Goal: Task Accomplishment & Management: Manage account settings

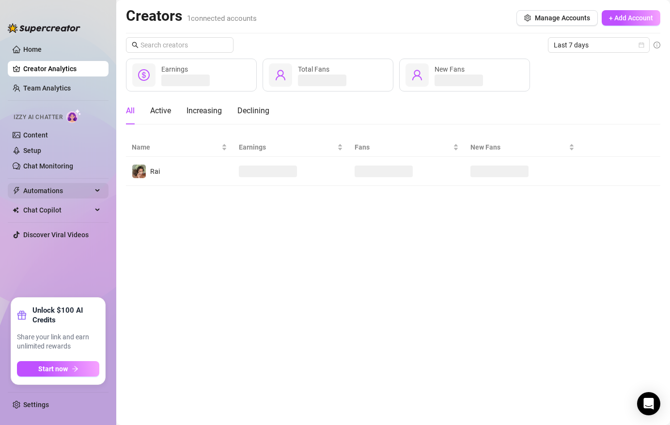
click at [52, 189] on span "Automations" at bounding box center [57, 191] width 69 height 16
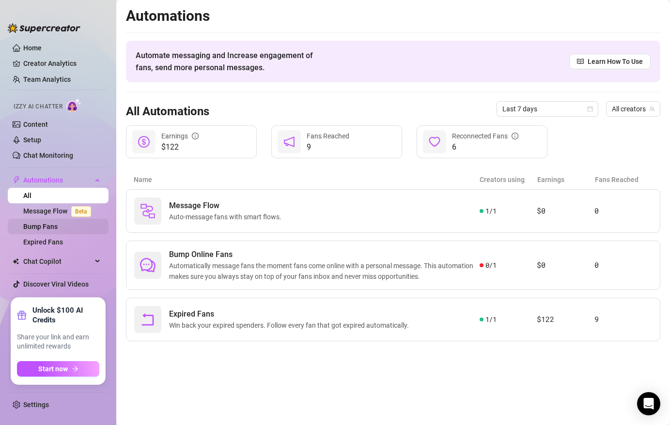
click at [50, 224] on link "Bump Fans" at bounding box center [40, 227] width 34 height 8
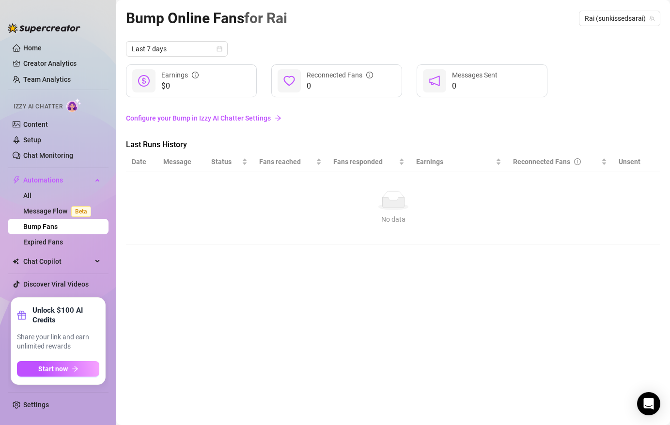
click at [234, 117] on link "Configure your Bump in Izzy AI Chatter Settings" at bounding box center [393, 118] width 534 height 11
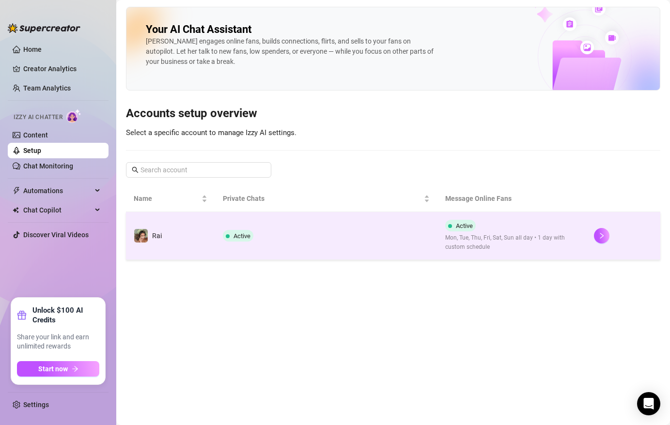
click at [250, 248] on td "Active" at bounding box center [326, 236] width 223 height 48
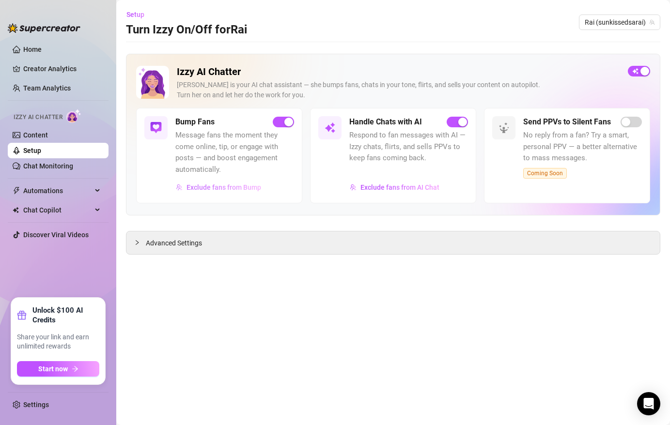
click at [247, 189] on span "Exclude fans from Bump" at bounding box center [223, 188] width 75 height 8
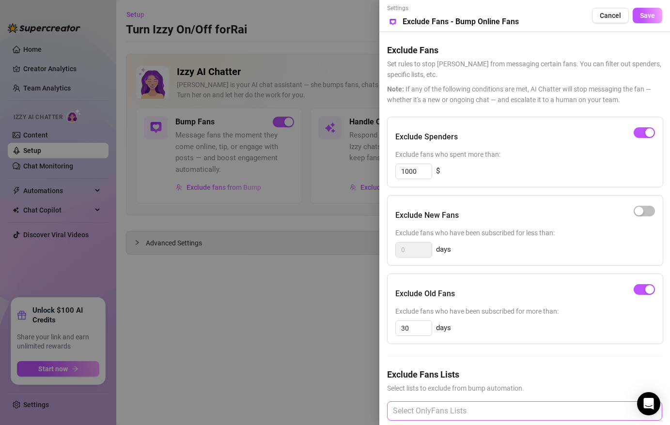
click at [447, 406] on div at bounding box center [519, 411] width 261 height 17
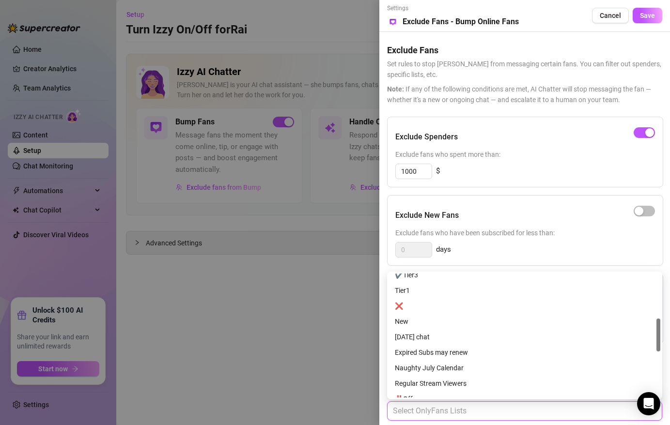
scroll to position [158, 0]
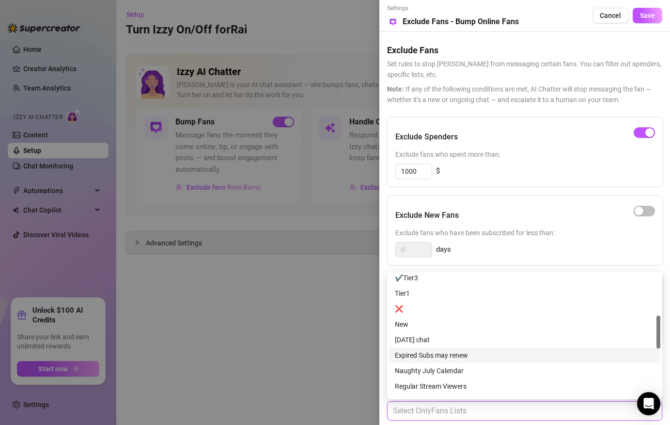
click at [357, 359] on div at bounding box center [335, 212] width 670 height 425
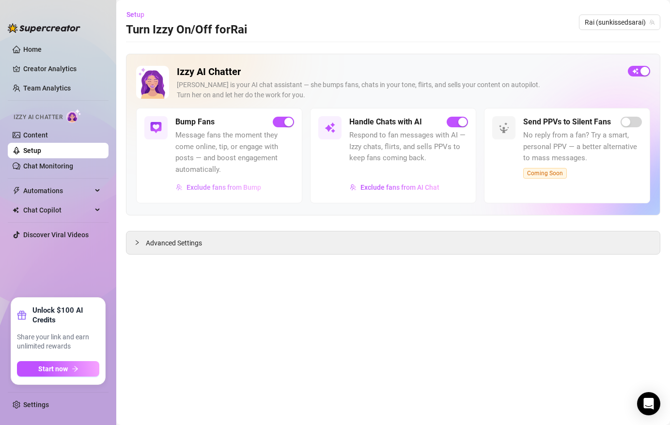
click at [237, 184] on span "Exclude fans from Bump" at bounding box center [223, 188] width 75 height 8
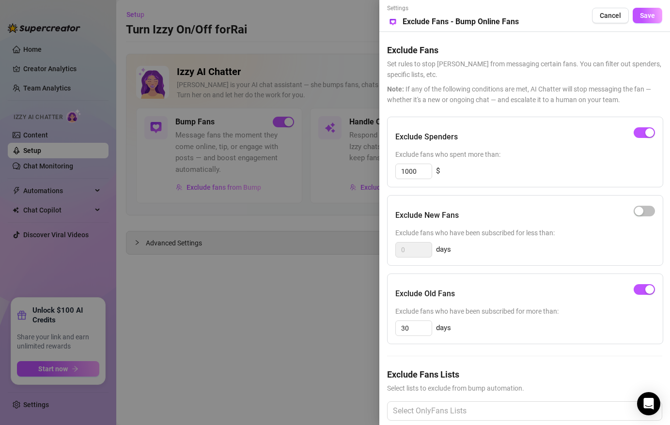
click at [216, 248] on div at bounding box center [335, 212] width 670 height 425
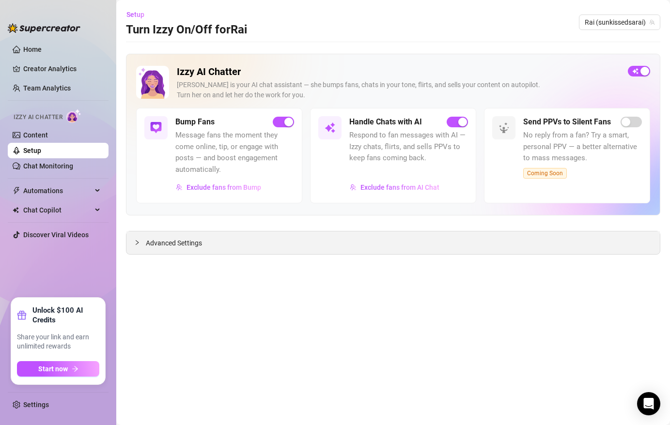
click at [193, 248] on span "Advanced Settings" at bounding box center [174, 243] width 56 height 11
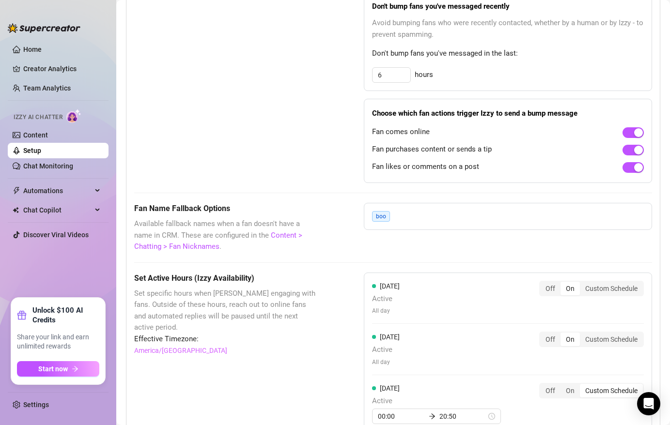
scroll to position [636, 0]
click at [415, 220] on div "boo" at bounding box center [508, 215] width 288 height 27
click at [391, 215] on div "boo" at bounding box center [383, 216] width 22 height 11
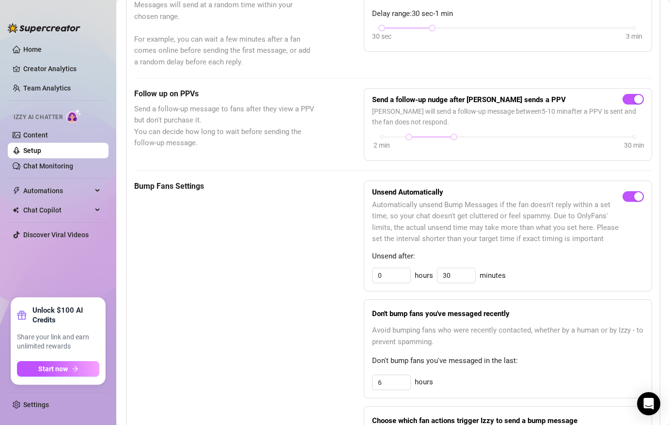
scroll to position [0, 0]
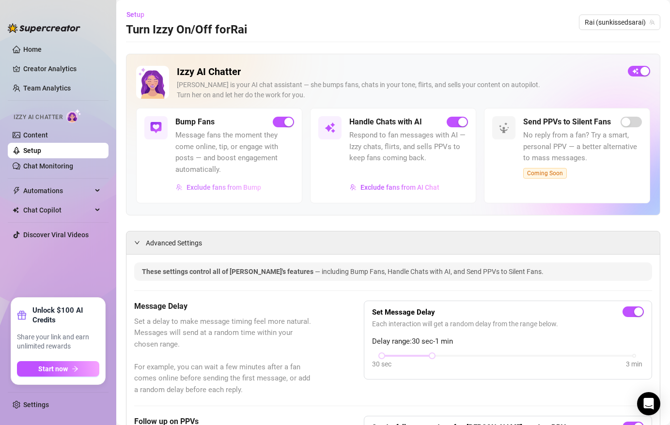
click at [232, 191] on span "Exclude fans from Bump" at bounding box center [223, 188] width 75 height 8
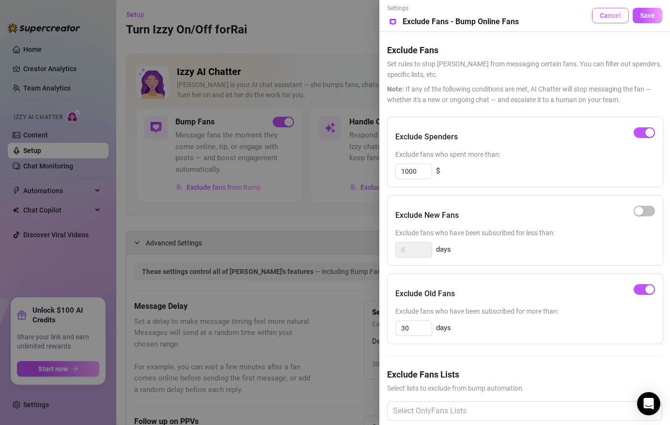
click at [618, 16] on span "Cancel" at bounding box center [610, 16] width 21 height 8
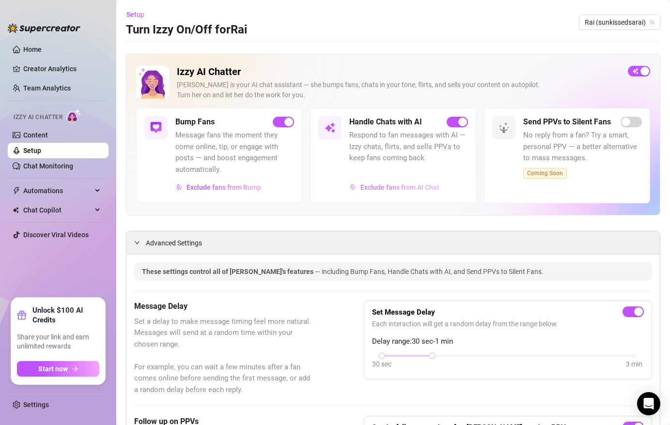
click at [419, 190] on span "Exclude fans from AI Chat" at bounding box center [399, 188] width 79 height 8
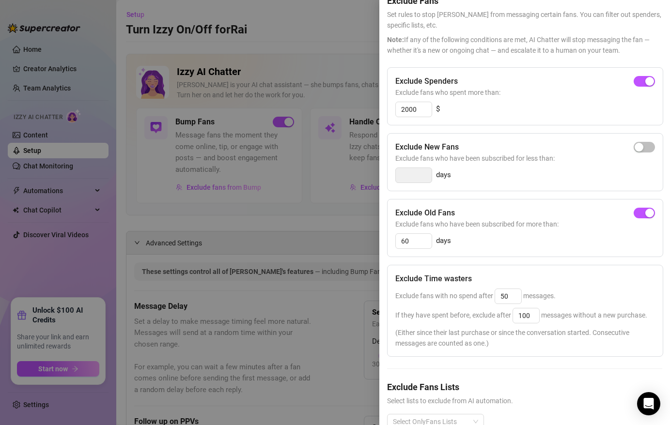
scroll to position [73, 0]
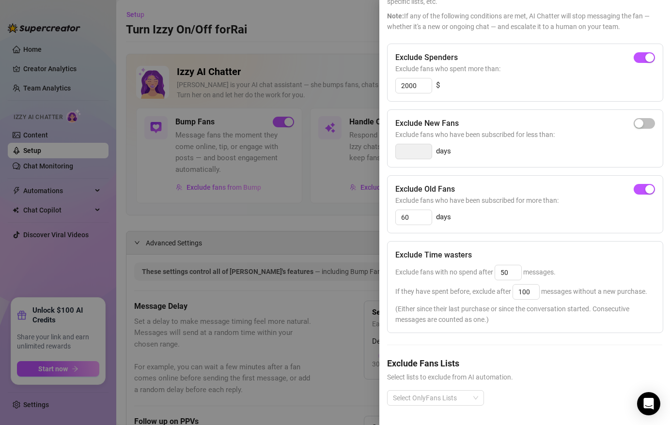
click at [552, 313] on span "(Either since their last purchase or since the conversation started. Consecutiv…" at bounding box center [525, 314] width 260 height 21
click at [531, 300] on div "Exclude Time wasters Exclude fans with no spend after 50 messages. If they have…" at bounding box center [525, 287] width 276 height 92
click at [525, 292] on input "100" at bounding box center [526, 292] width 26 height 15
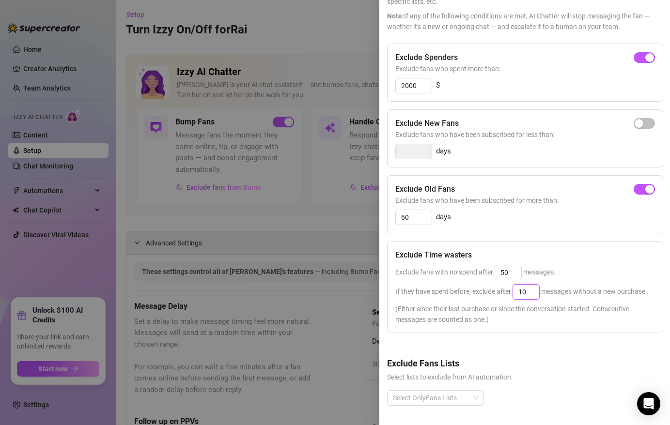
type input "1"
type input "25"
drag, startPoint x: 579, startPoint y: 372, endPoint x: 577, endPoint y: 358, distance: 13.3
click at [577, 369] on div "Exclude Fans Lists Select lists to exclude from AI automation." at bounding box center [524, 370] width 275 height 26
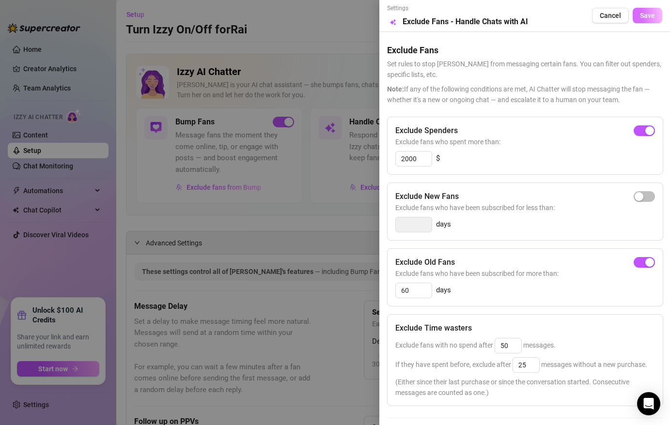
click at [646, 14] on span "Save" at bounding box center [647, 16] width 15 height 8
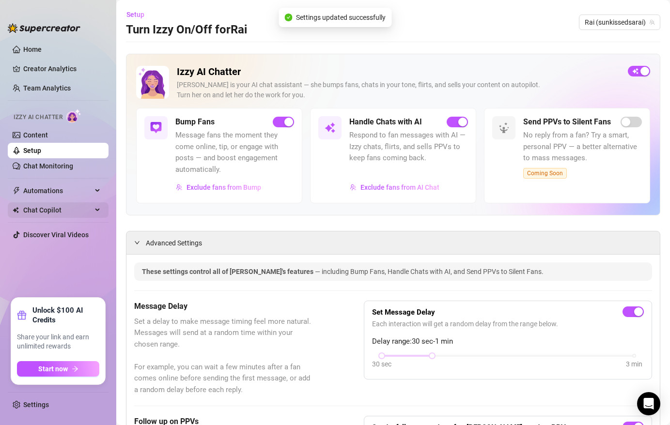
click at [88, 208] on span "Chat Copilot" at bounding box center [57, 210] width 69 height 16
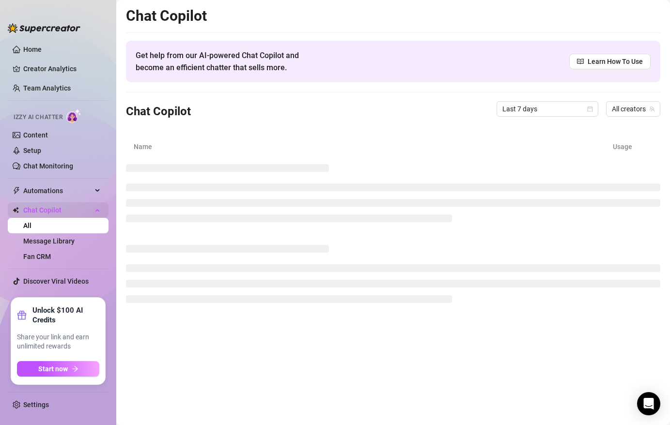
click at [82, 210] on span "Chat Copilot" at bounding box center [57, 210] width 69 height 16
click at [72, 240] on link "Message Library" at bounding box center [48, 241] width 51 height 8
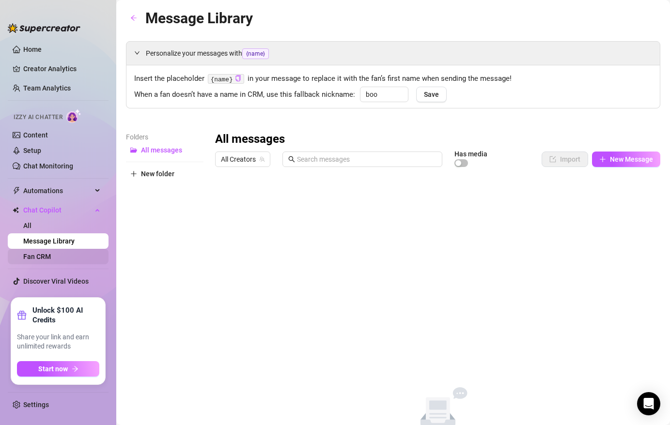
click at [51, 260] on link "Fan CRM" at bounding box center [37, 257] width 28 height 8
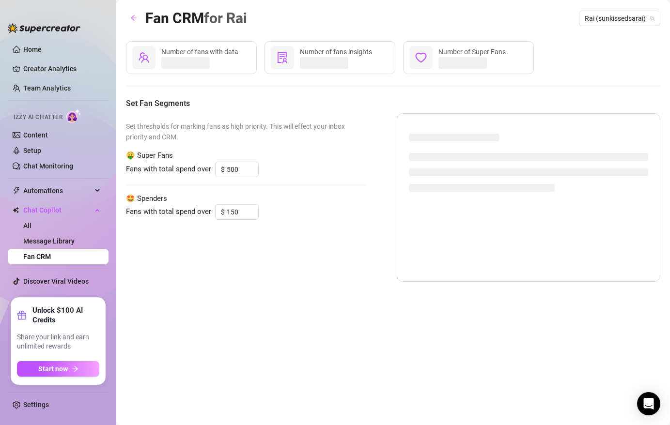
click at [49, 253] on link "Fan CRM" at bounding box center [37, 257] width 28 height 8
click at [49, 241] on link "Message Library" at bounding box center [48, 241] width 51 height 8
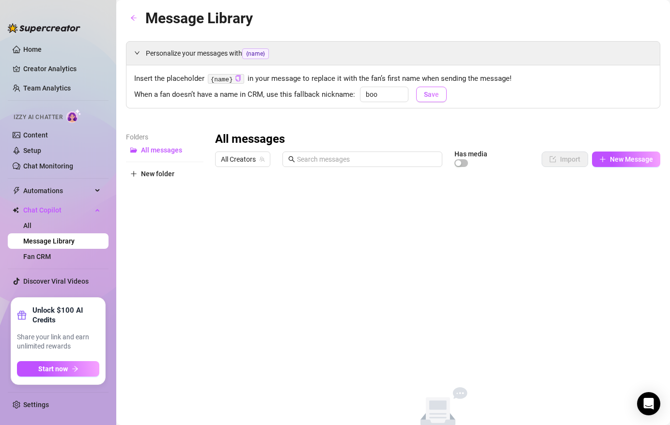
click at [440, 97] on button "Save" at bounding box center [431, 95] width 31 height 16
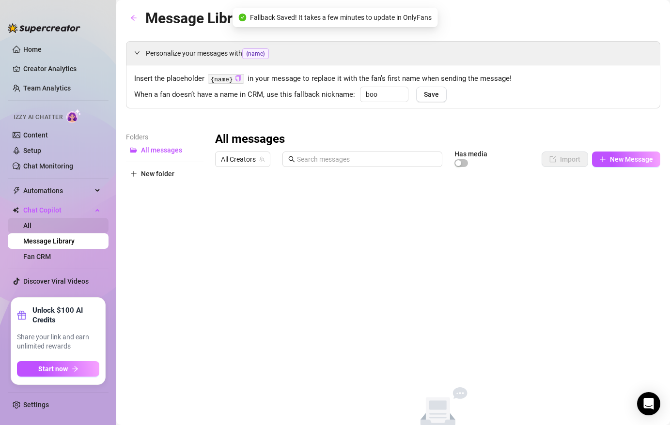
click at [31, 224] on link "All" at bounding box center [27, 226] width 8 height 8
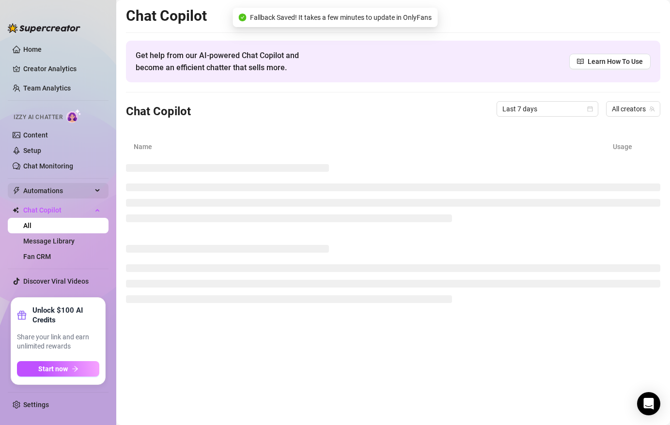
click at [70, 189] on span "Automations" at bounding box center [57, 191] width 69 height 16
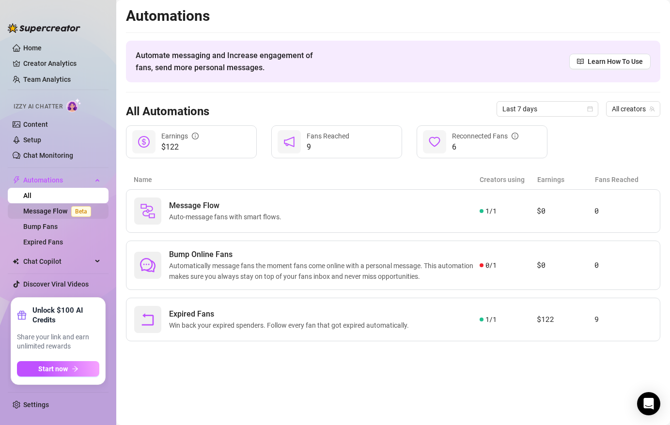
click at [64, 208] on link "Message Flow Beta" at bounding box center [59, 211] width 72 height 8
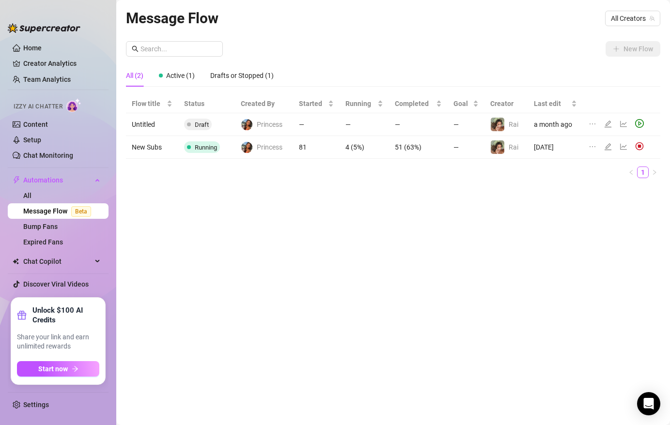
click at [295, 145] on td "81" at bounding box center [316, 147] width 47 height 23
click at [208, 146] on span "Running" at bounding box center [206, 147] width 22 height 7
click at [622, 148] on icon "line-chart" at bounding box center [624, 147] width 8 height 8
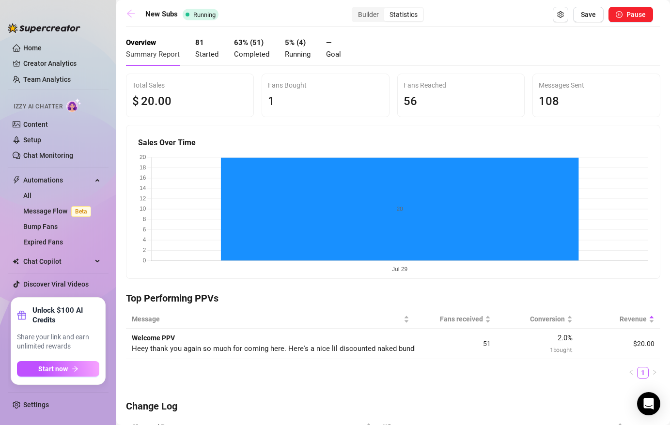
click at [134, 13] on icon "arrow-left" at bounding box center [131, 14] width 10 height 10
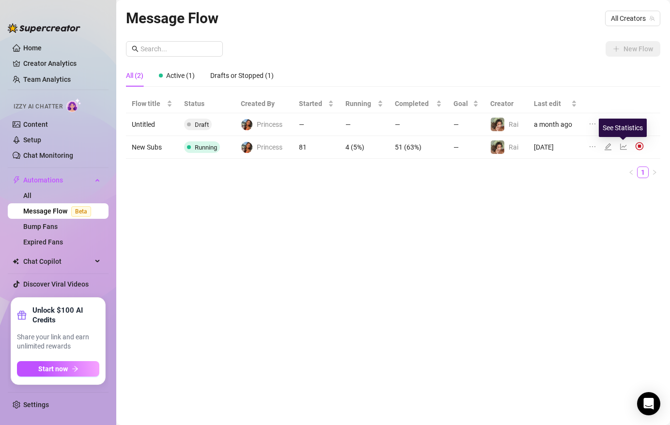
click at [623, 148] on icon "line-chart" at bounding box center [624, 147] width 8 height 8
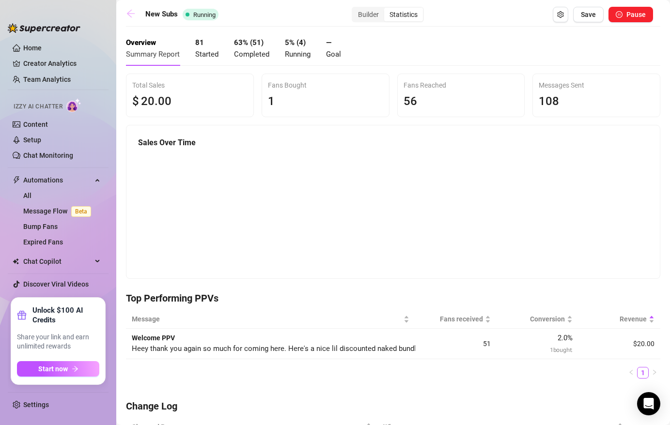
click at [129, 14] on icon "arrow-left" at bounding box center [131, 14] width 10 height 10
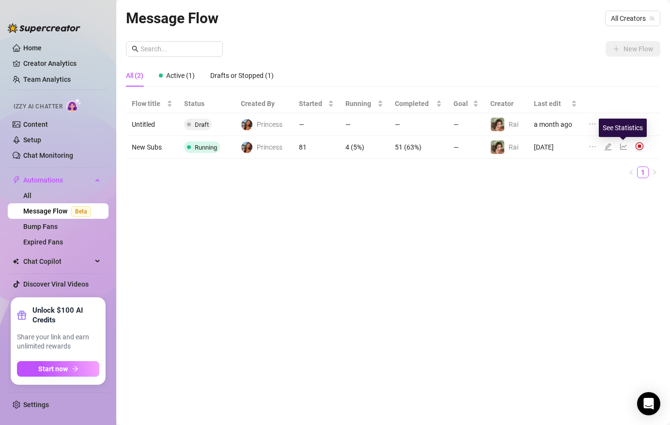
click at [622, 147] on icon "line-chart" at bounding box center [624, 147] width 8 height 8
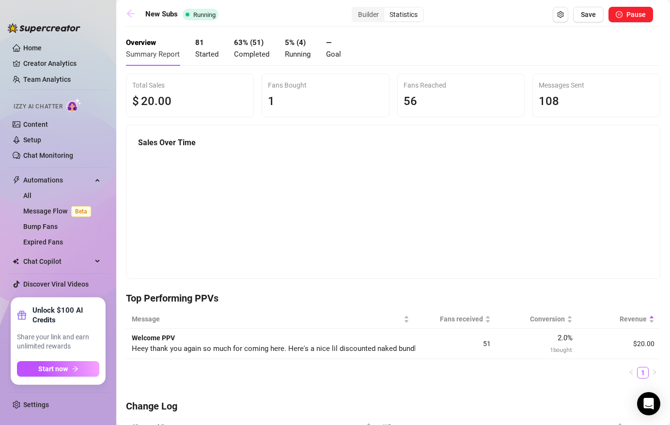
click at [131, 13] on icon "arrow-left" at bounding box center [131, 14] width 8 height 8
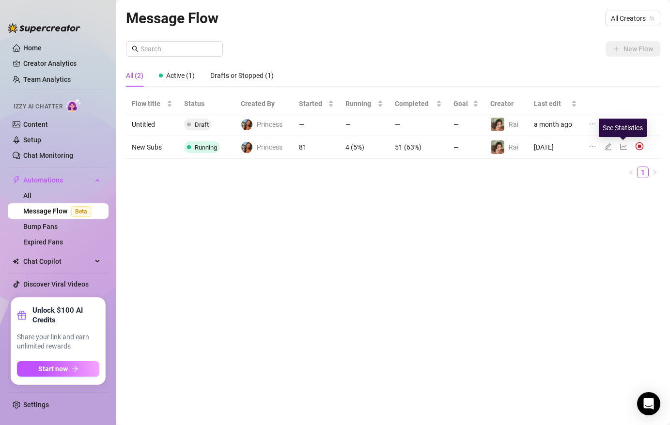
click at [623, 147] on icon "line-chart" at bounding box center [624, 147] width 8 height 8
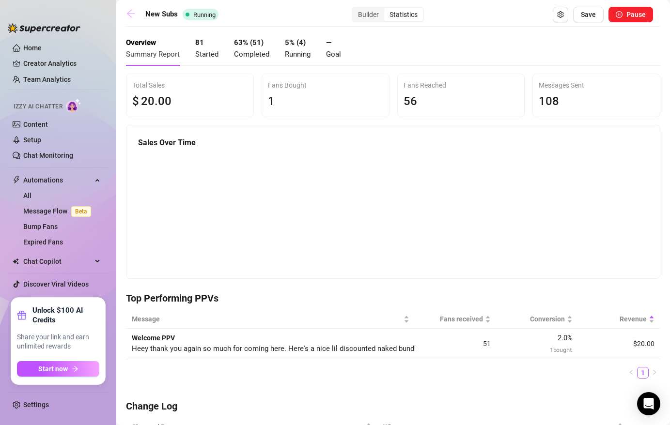
click at [134, 16] on icon "arrow-left" at bounding box center [131, 14] width 10 height 10
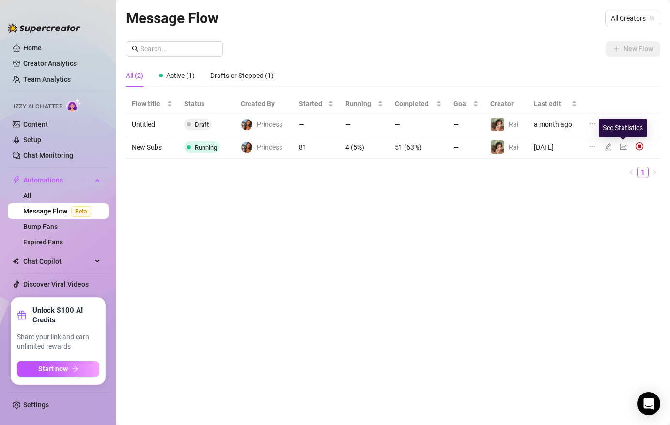
click at [623, 148] on icon "line-chart" at bounding box center [624, 147] width 8 height 8
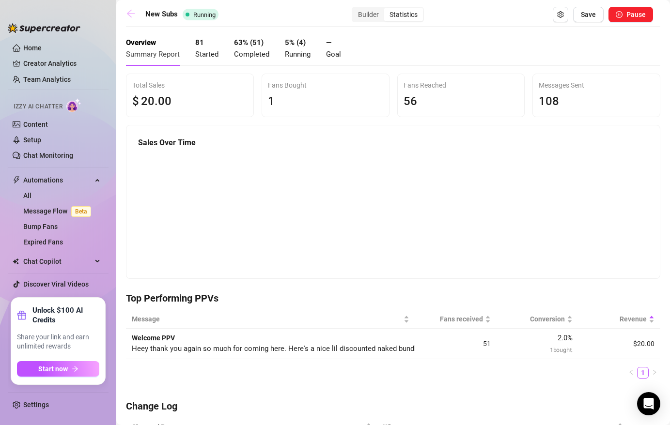
click at [130, 16] on icon "arrow-left" at bounding box center [131, 14] width 10 height 10
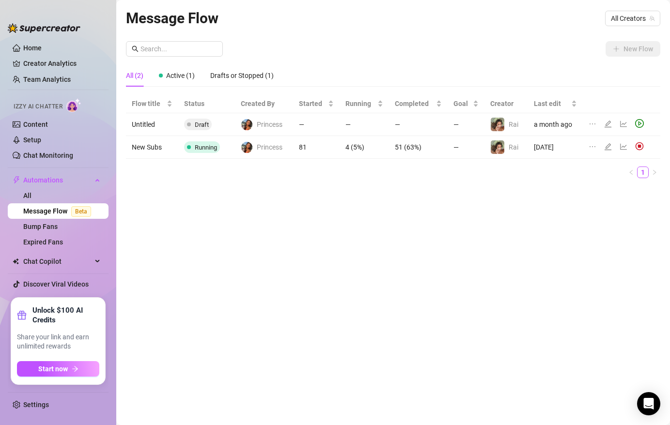
click at [201, 149] on span "Running" at bounding box center [206, 147] width 22 height 7
click at [625, 147] on icon "line-chart" at bounding box center [624, 147] width 8 height 8
